Goal: Task Accomplishment & Management: Manage account settings

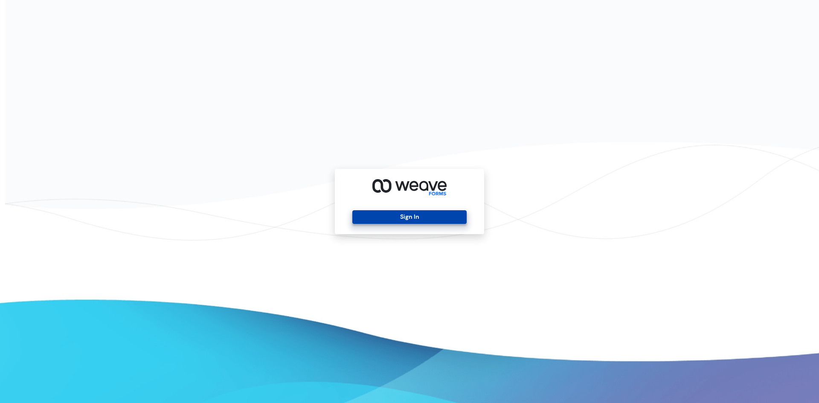
click at [437, 217] on button "Sign In" at bounding box center [409, 217] width 114 height 14
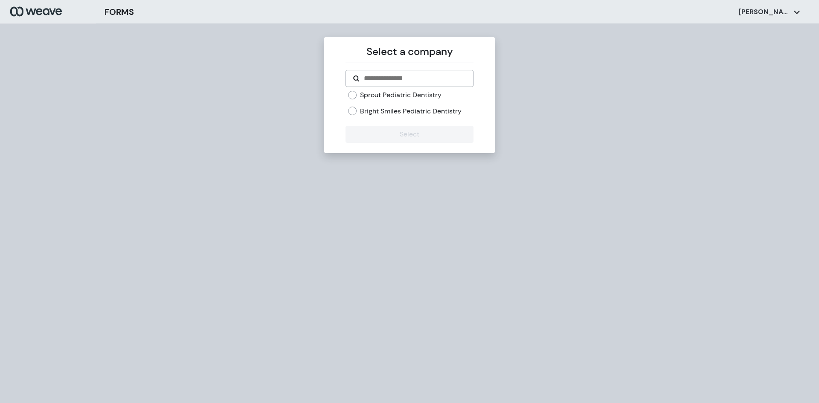
click at [380, 113] on label "Bright Smiles Pediatric Dentistry" at bounding box center [411, 111] width 102 height 9
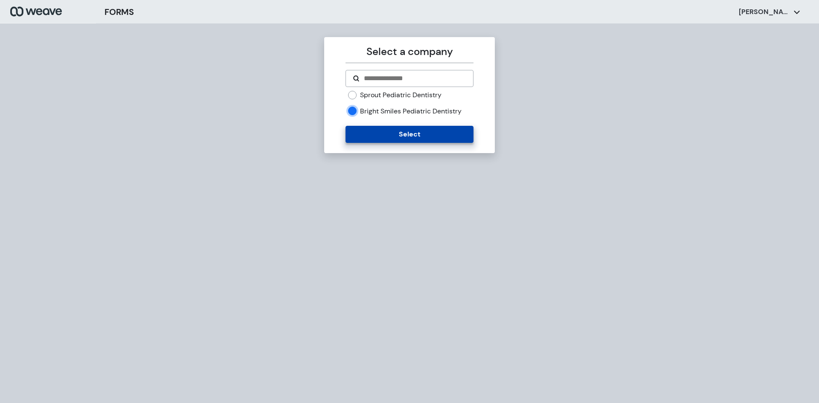
click at [389, 132] on button "Select" at bounding box center [410, 134] width 128 height 17
